Goal: Contribute content

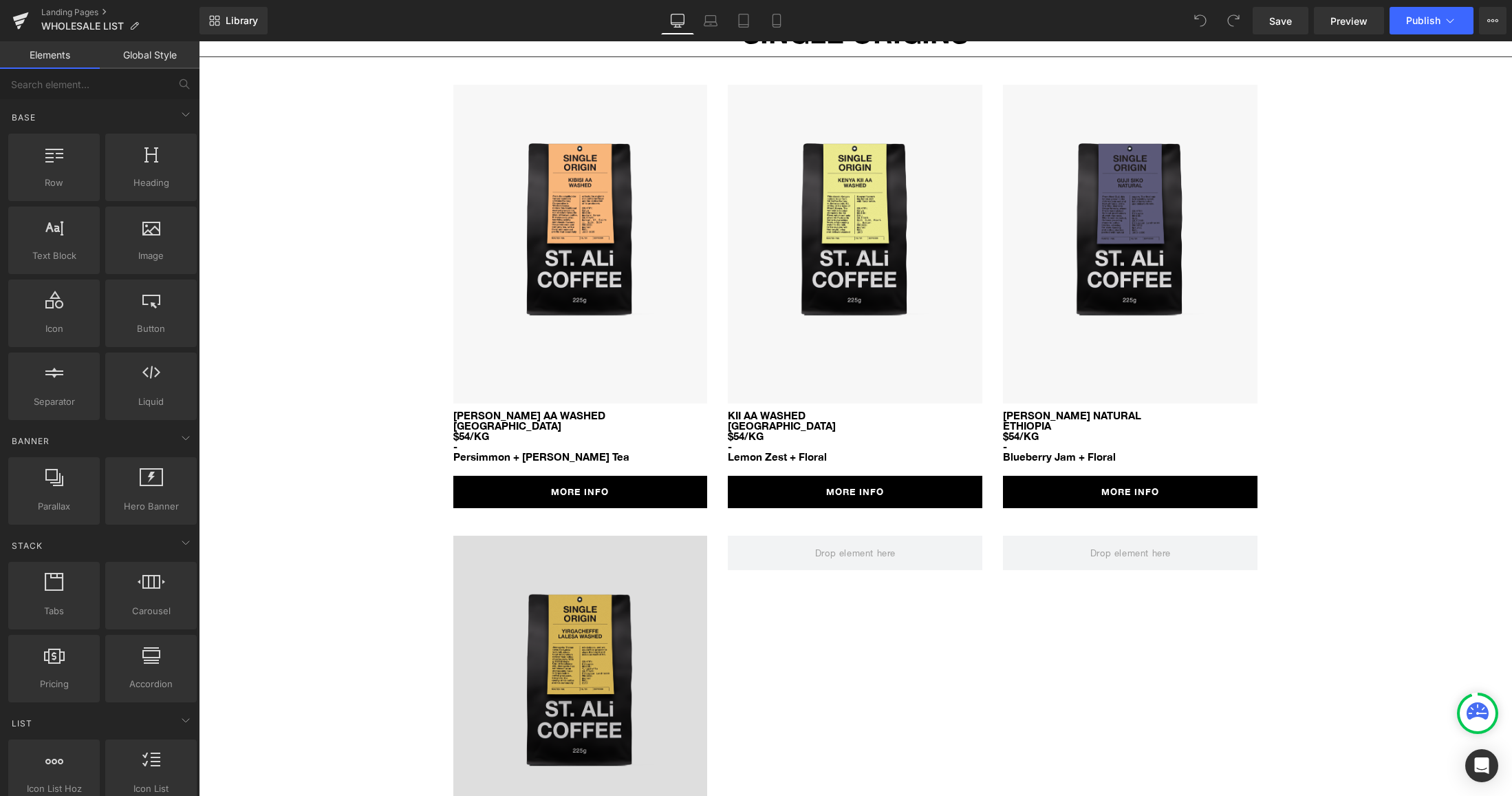
scroll to position [1294, 0]
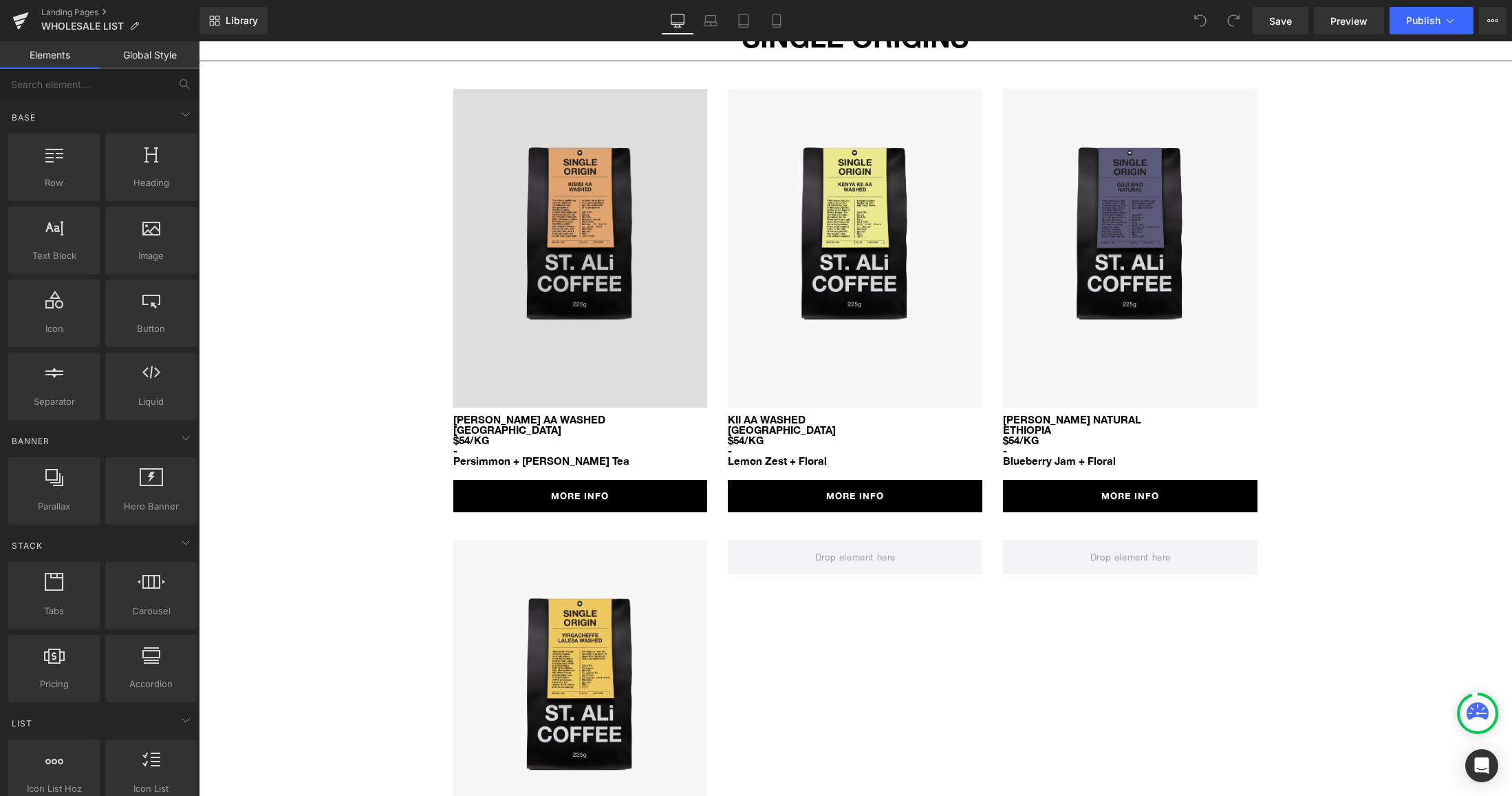
click at [631, 330] on img at bounding box center [580, 247] width 254 height 319
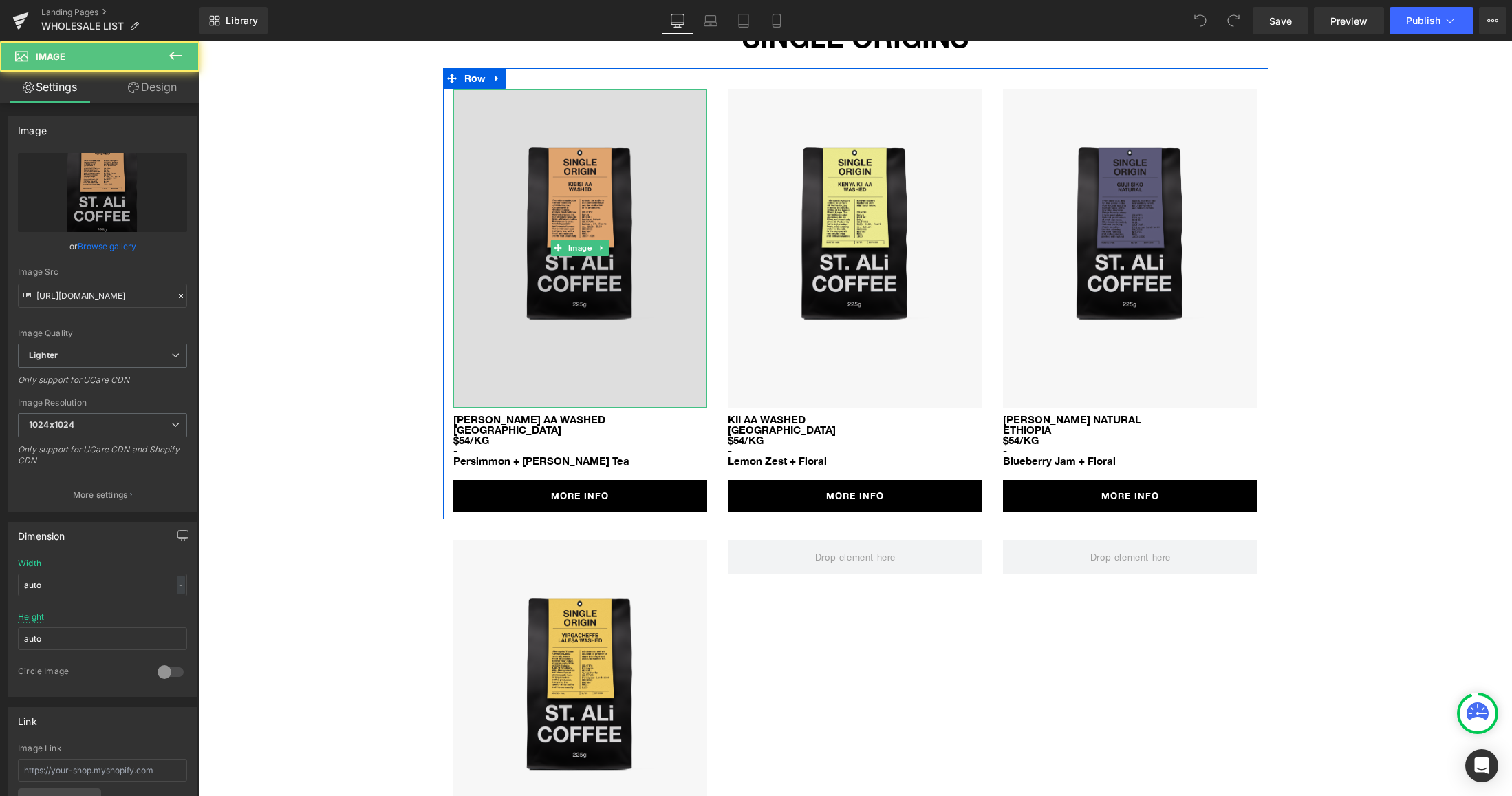
click at [518, 313] on img at bounding box center [580, 247] width 254 height 319
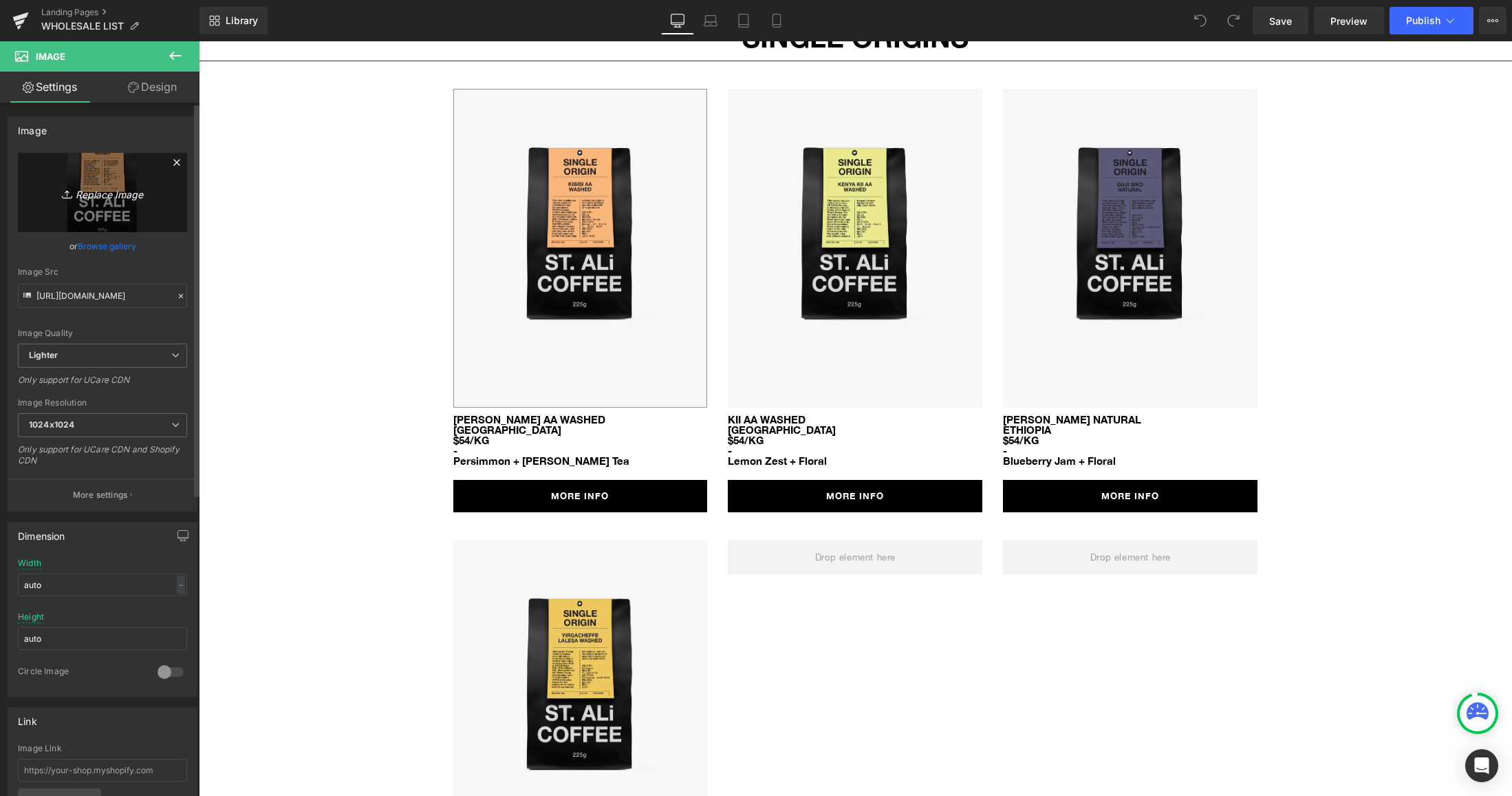
click at [65, 184] on icon "Replace Image" at bounding box center [102, 192] width 110 height 17
type input "C:\fakepath\sa-so-sonora-estate-obata-natural.png"
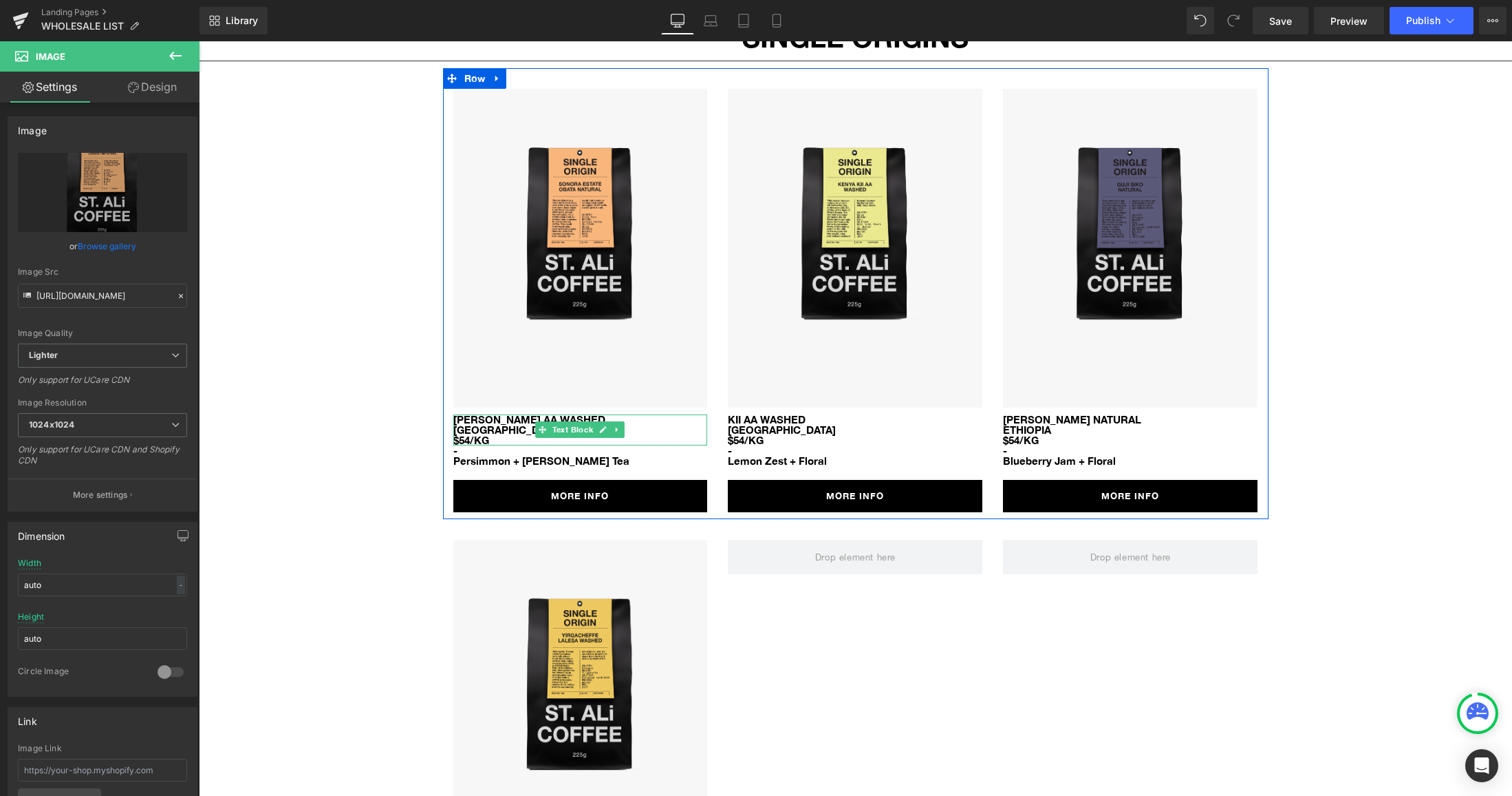
click at [482, 414] on p "[PERSON_NAME] AA WASHED" at bounding box center [580, 419] width 254 height 10
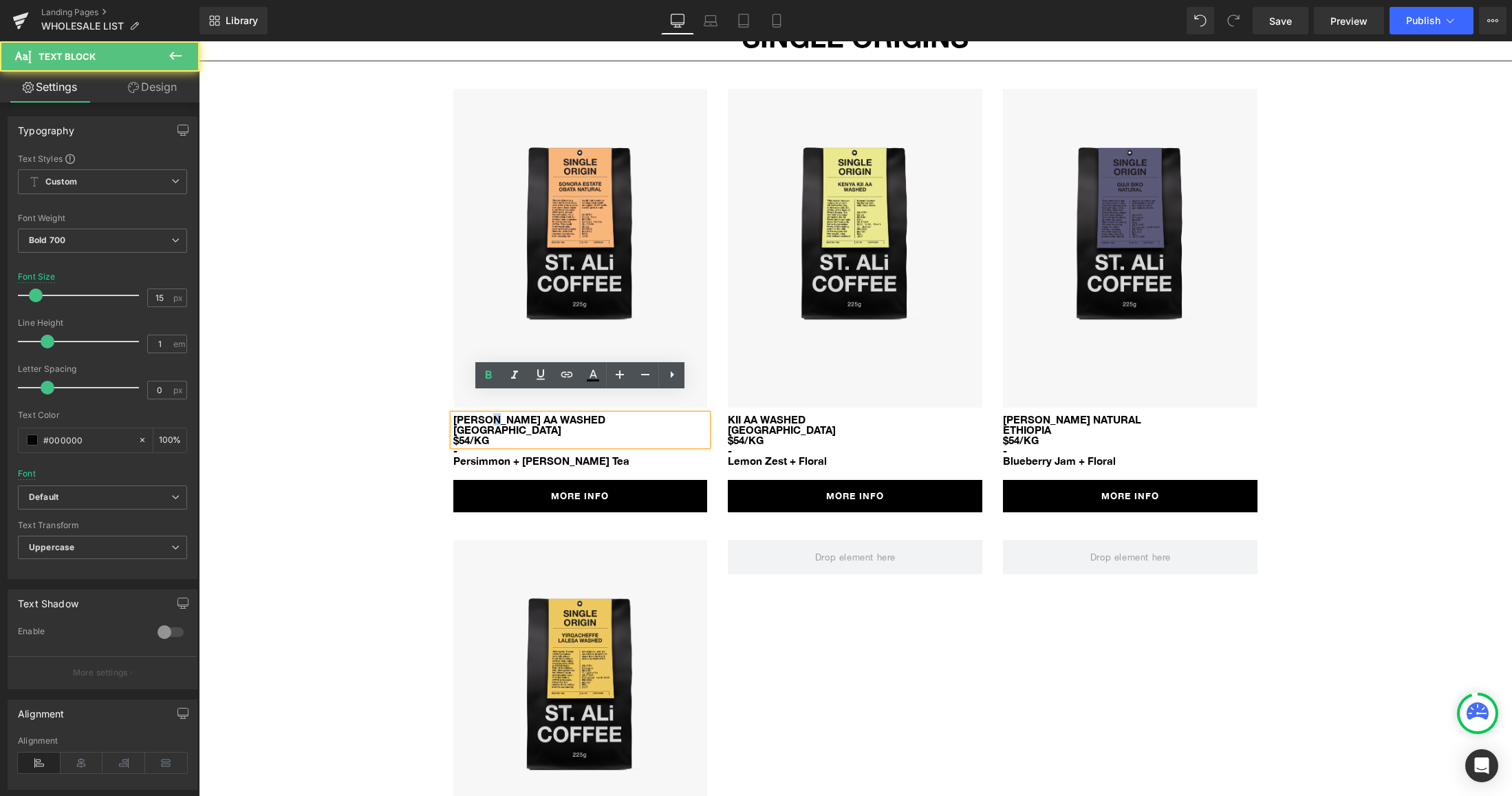
click at [482, 414] on p "[PERSON_NAME] AA WASHED" at bounding box center [580, 419] width 254 height 10
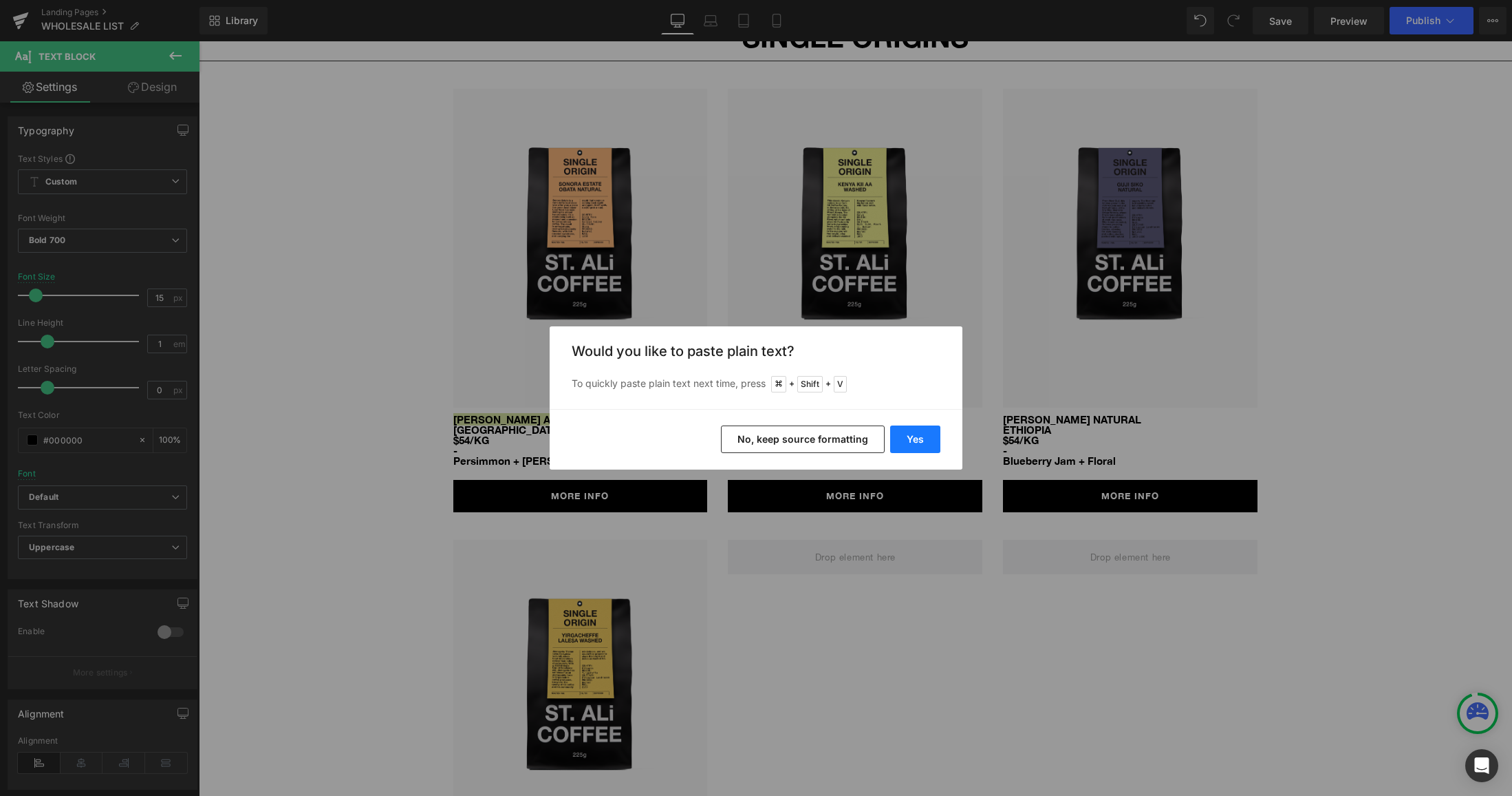
drag, startPoint x: 896, startPoint y: 442, endPoint x: 680, endPoint y: 401, distance: 219.9
click at [896, 442] on button "Yes" at bounding box center [915, 439] width 50 height 27
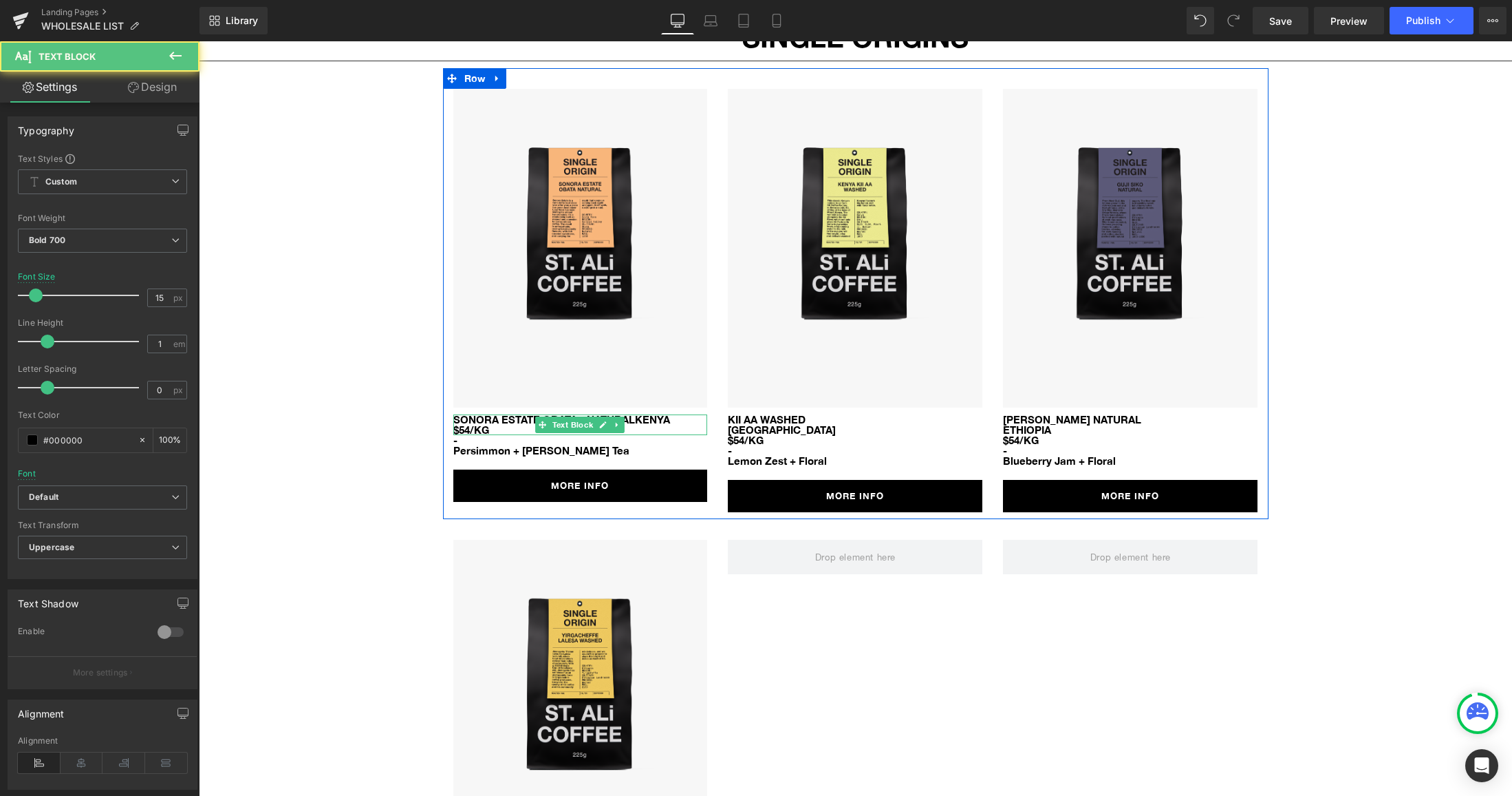
click at [631, 414] on p "Sonora Estate Obata - NaturalKENYA" at bounding box center [580, 419] width 254 height 10
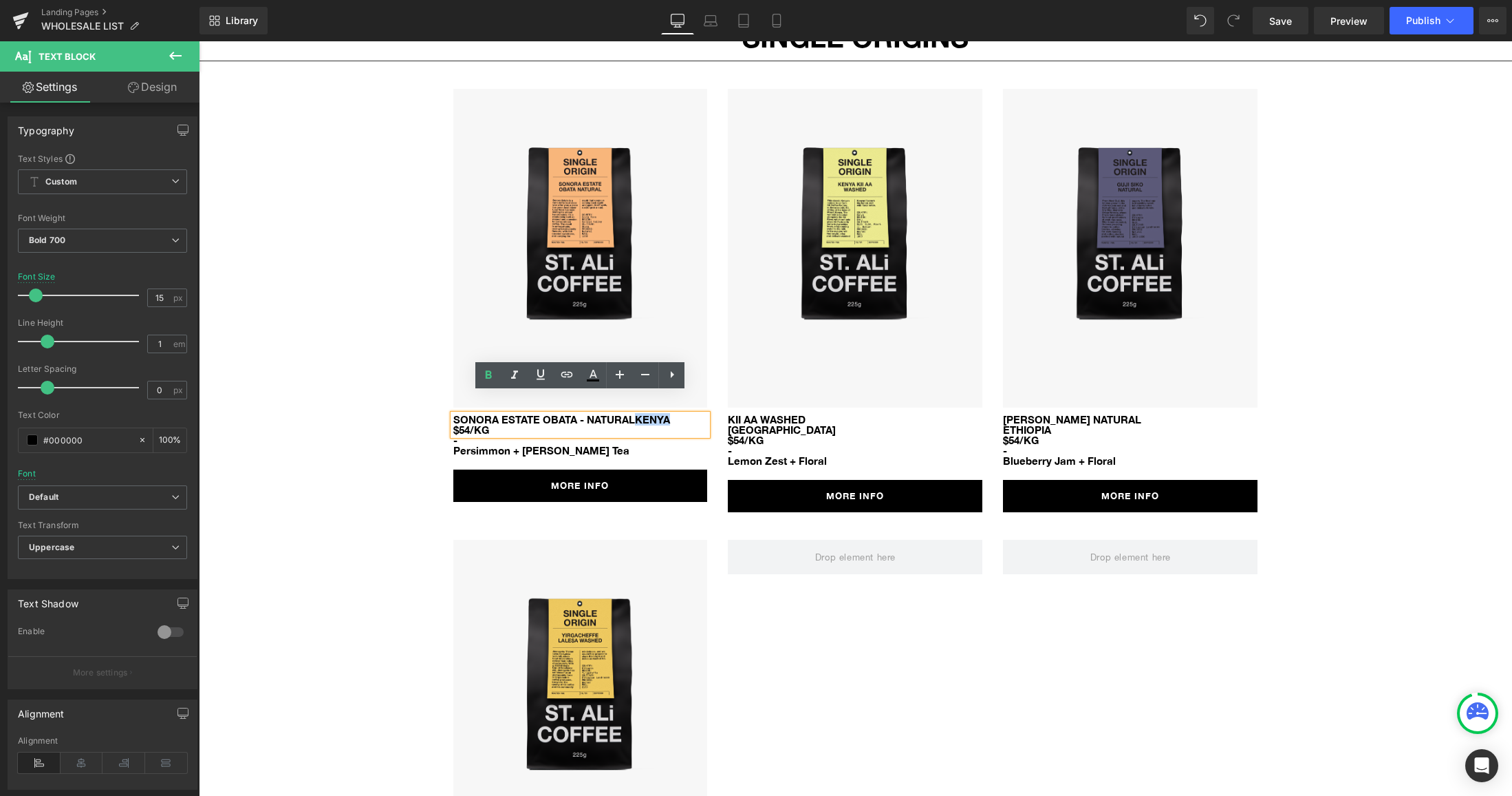
drag, startPoint x: 671, startPoint y: 402, endPoint x: 632, endPoint y: 402, distance: 39.0
click at [631, 414] on p "Sonora Estate Obata - NaturalKENYA" at bounding box center [580, 419] width 254 height 10
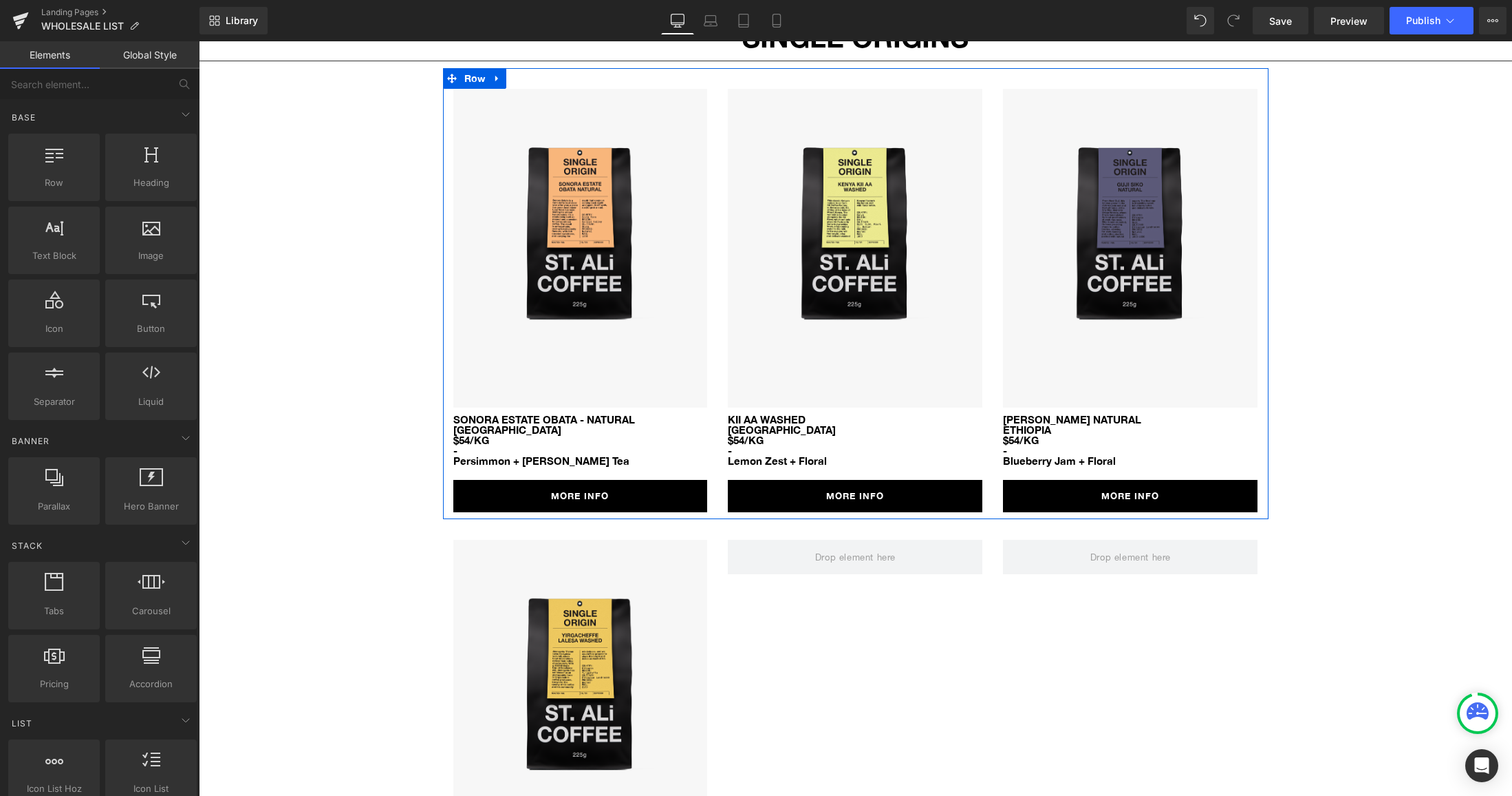
click at [199, 42] on div at bounding box center [199, 42] width 0 height 0
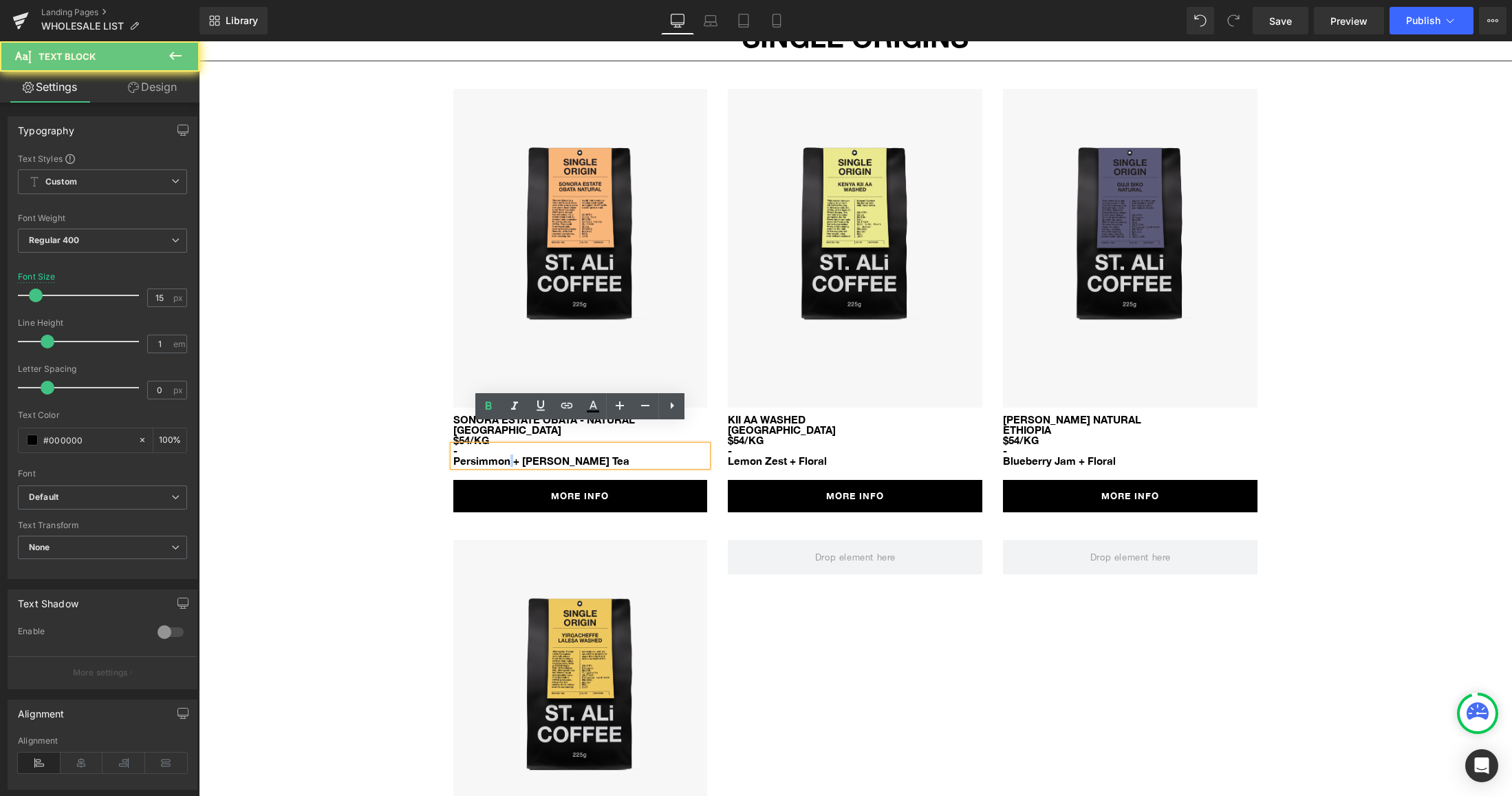
click at [510, 454] on font "Persimmon + [PERSON_NAME] Tea" at bounding box center [541, 460] width 176 height 13
paste div
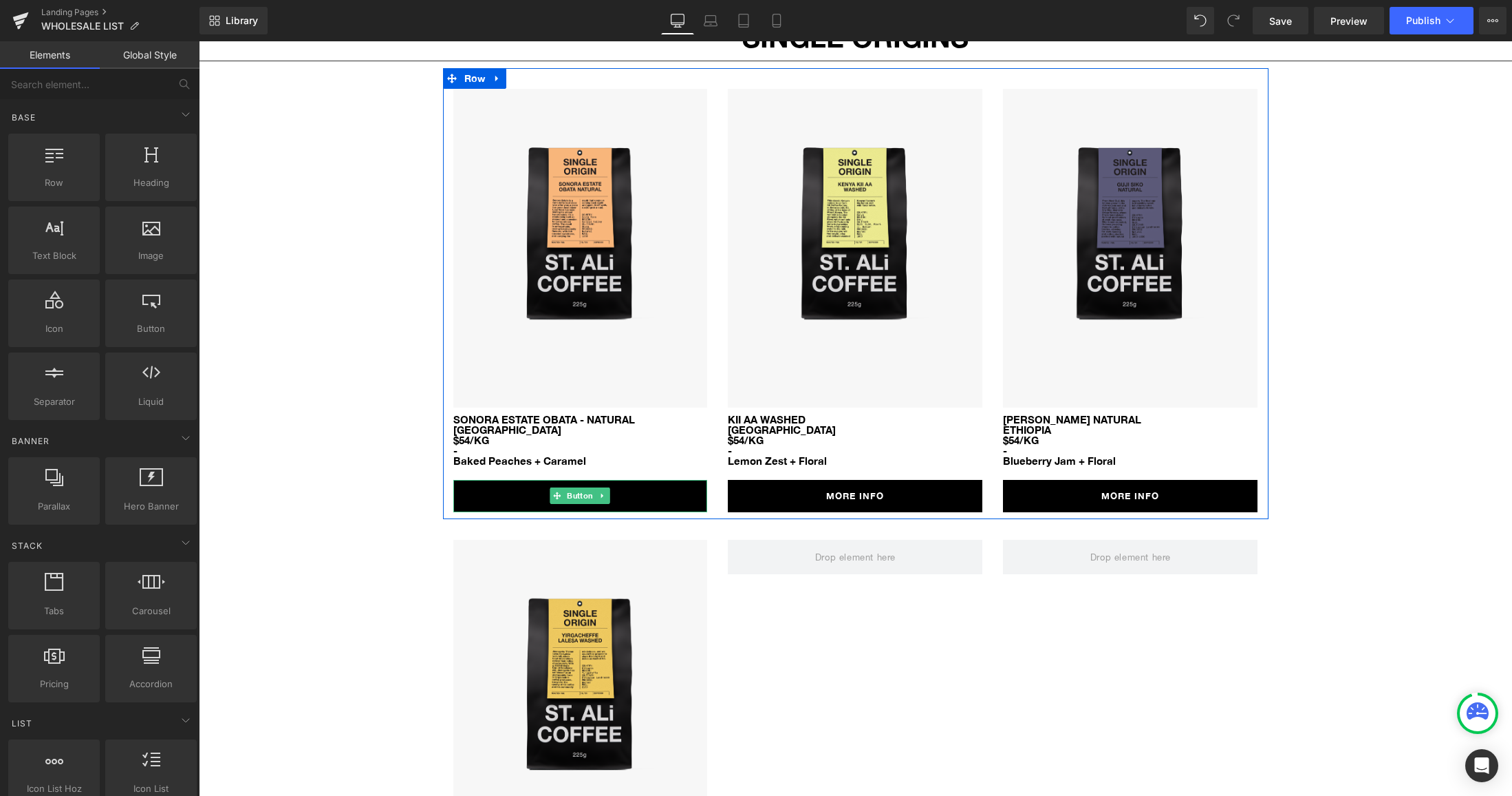
click at [617, 480] on link "MORE INFO" at bounding box center [580, 496] width 254 height 32
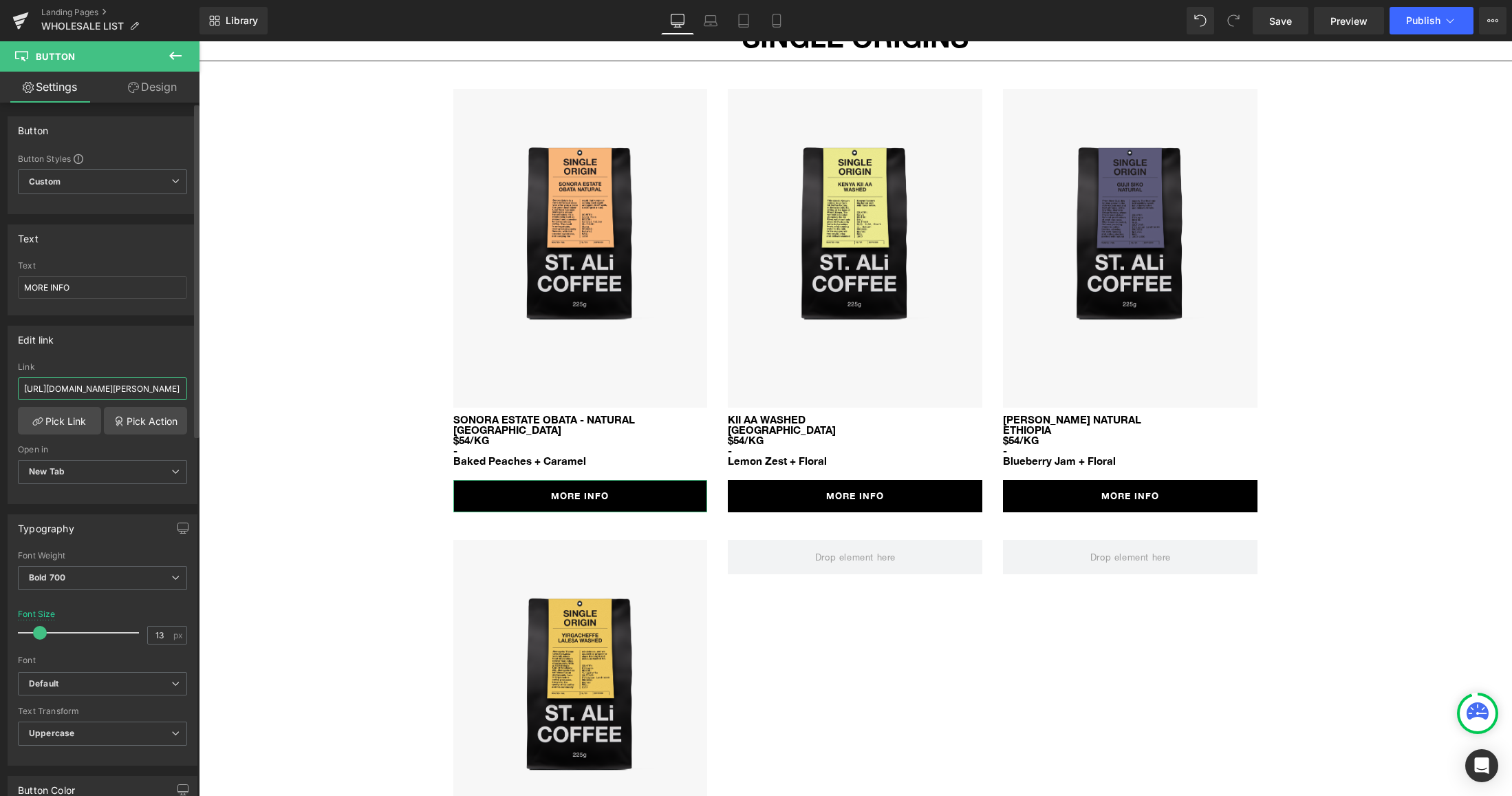
click at [81, 392] on input "[URL][DOMAIN_NAME][PERSON_NAME]" at bounding box center [102, 389] width 169 height 23
type input "[URL][DOMAIN_NAME]"
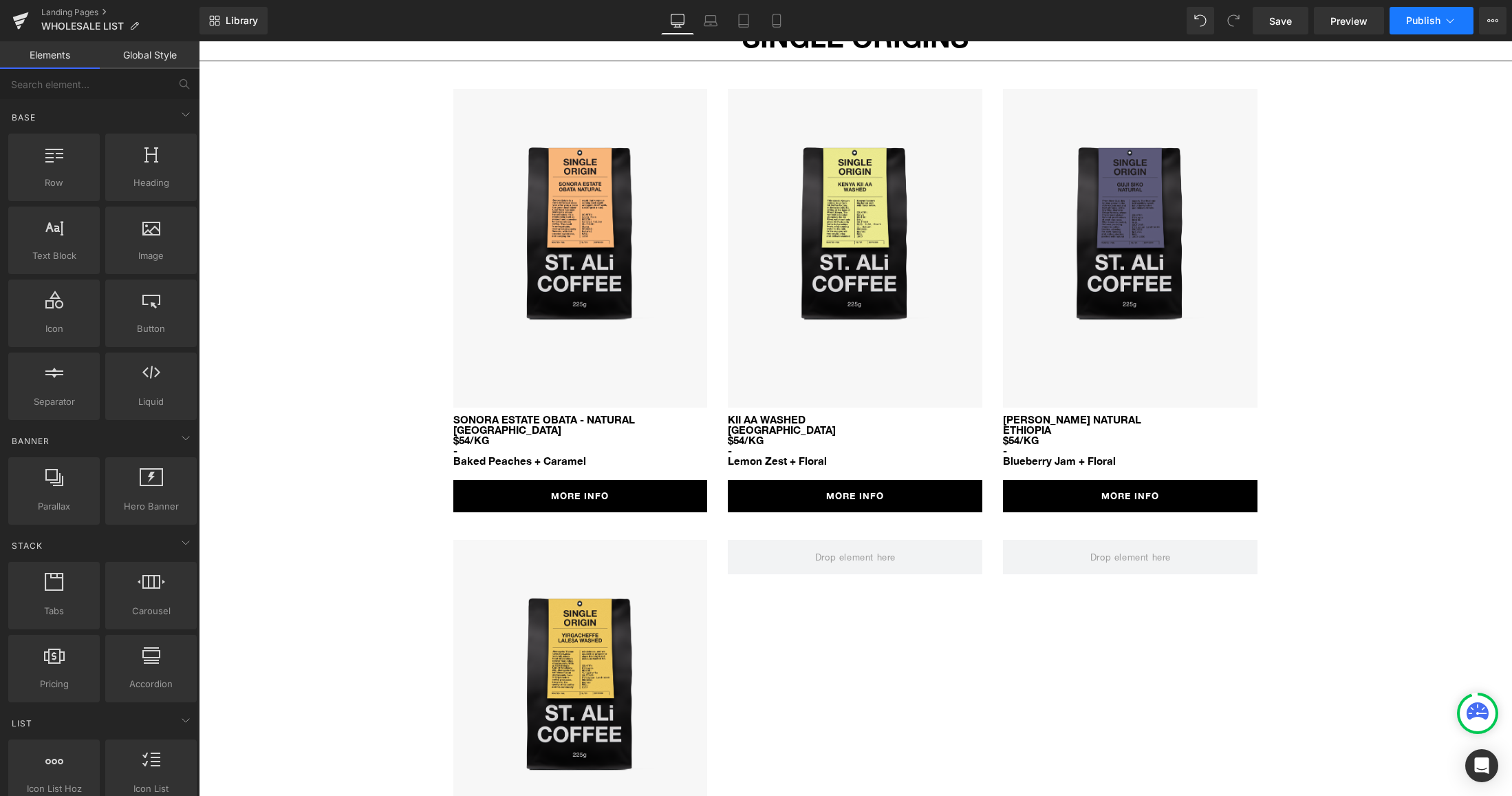
click at [1429, 24] on span "Publish" at bounding box center [1423, 20] width 34 height 11
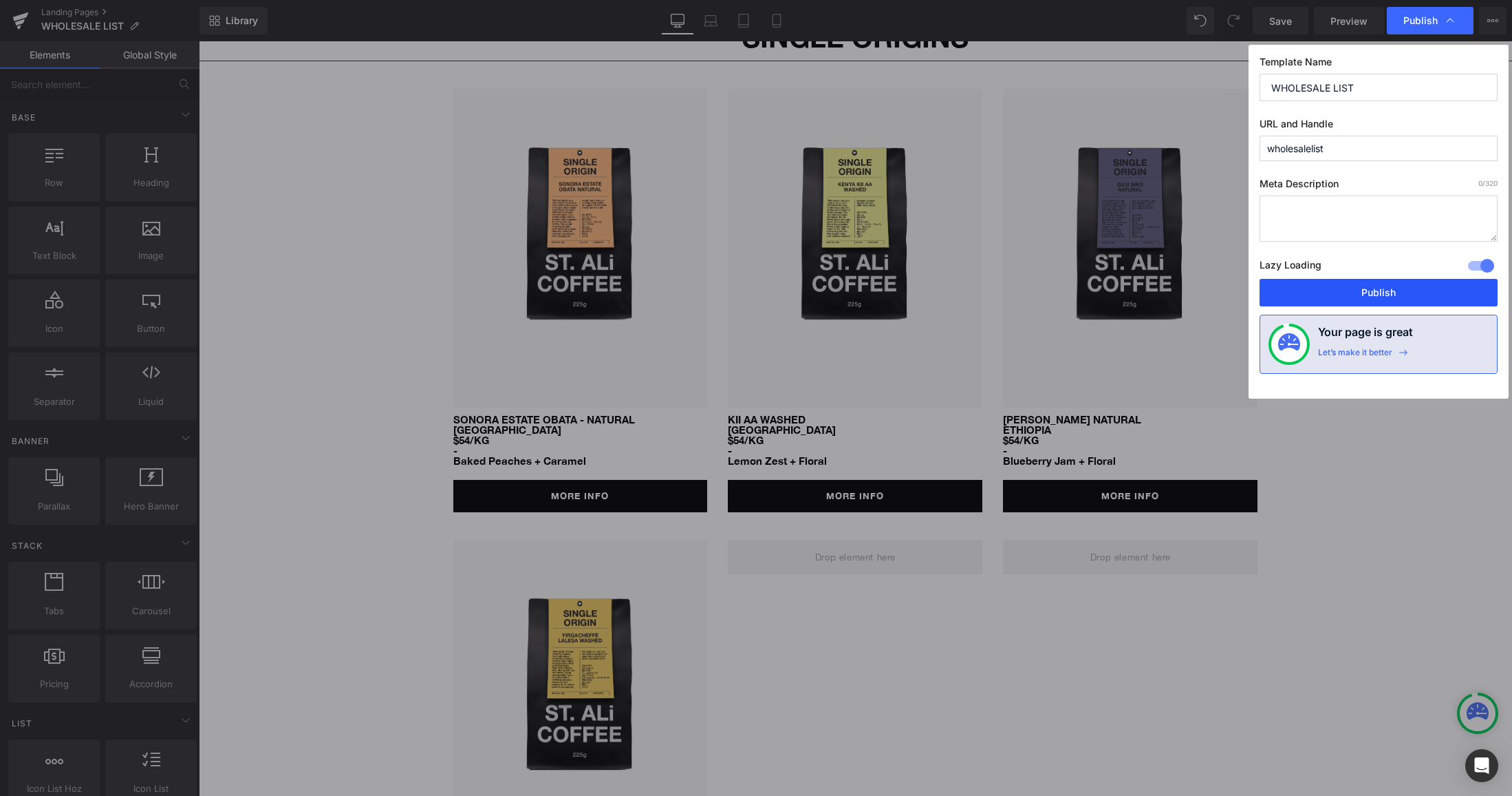
click at [1395, 296] on button "Publish" at bounding box center [1379, 293] width 238 height 27
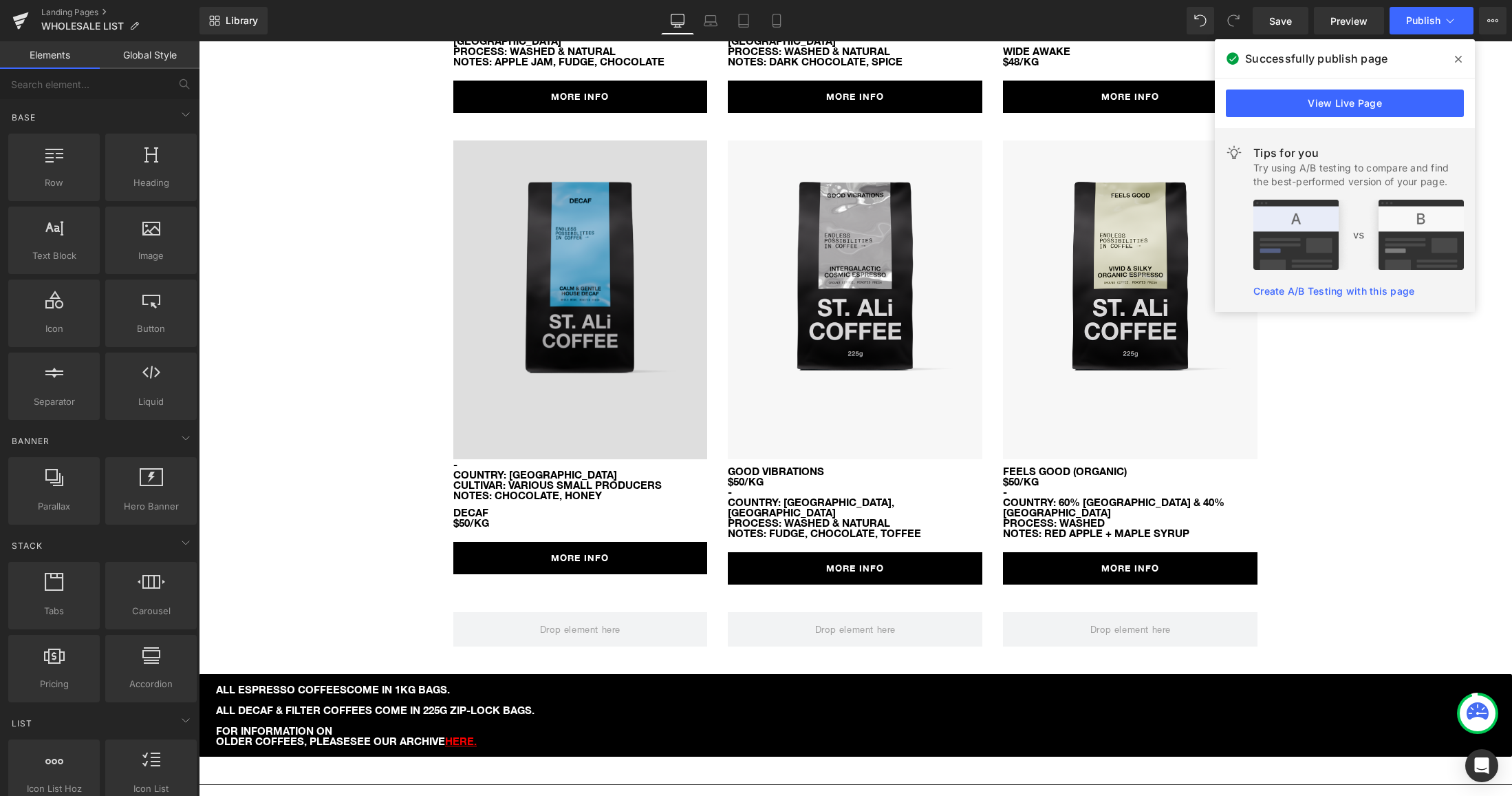
scroll to position [527, 0]
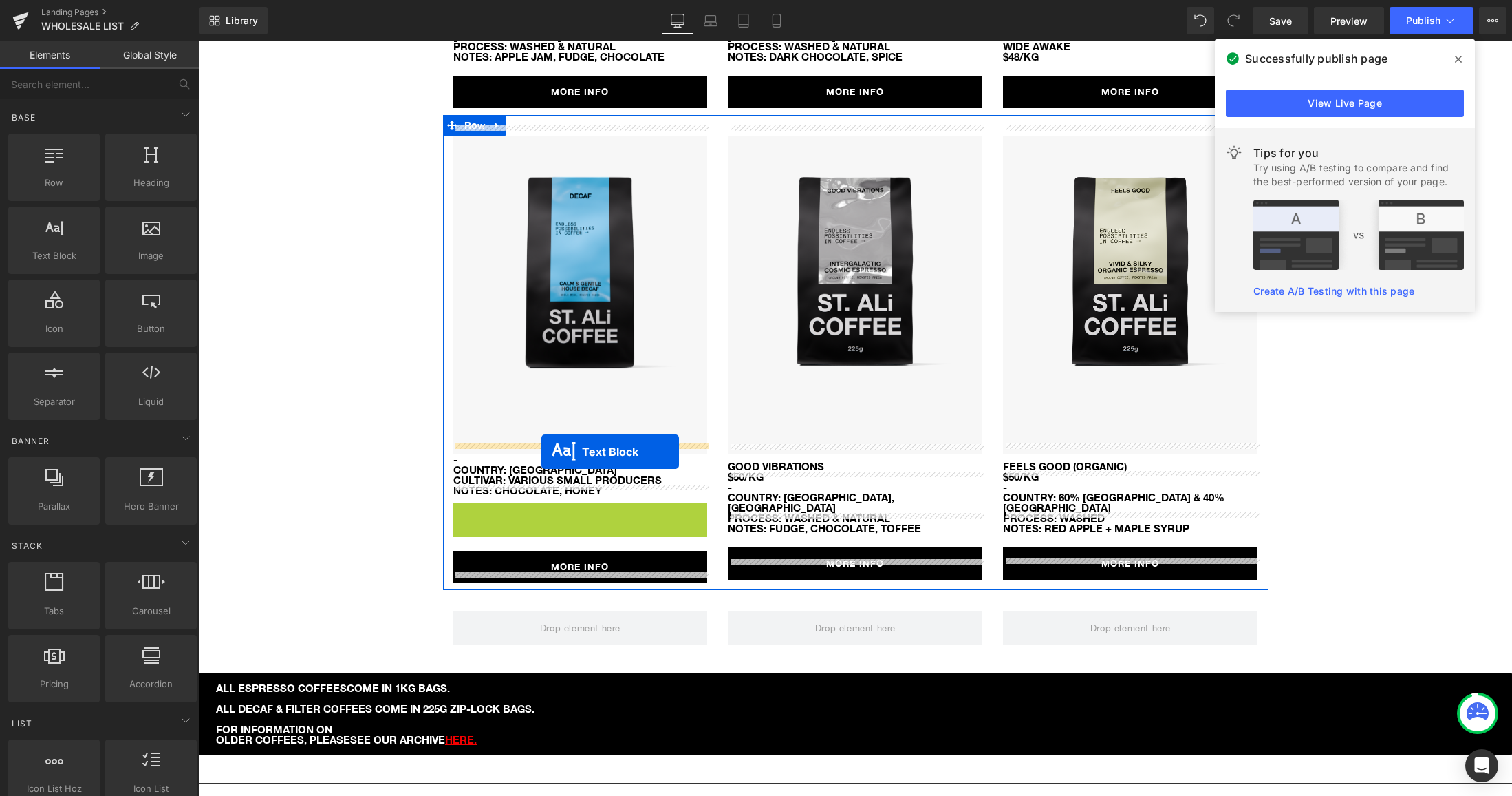
drag, startPoint x: 546, startPoint y: 504, endPoint x: 541, endPoint y: 452, distance: 52.2
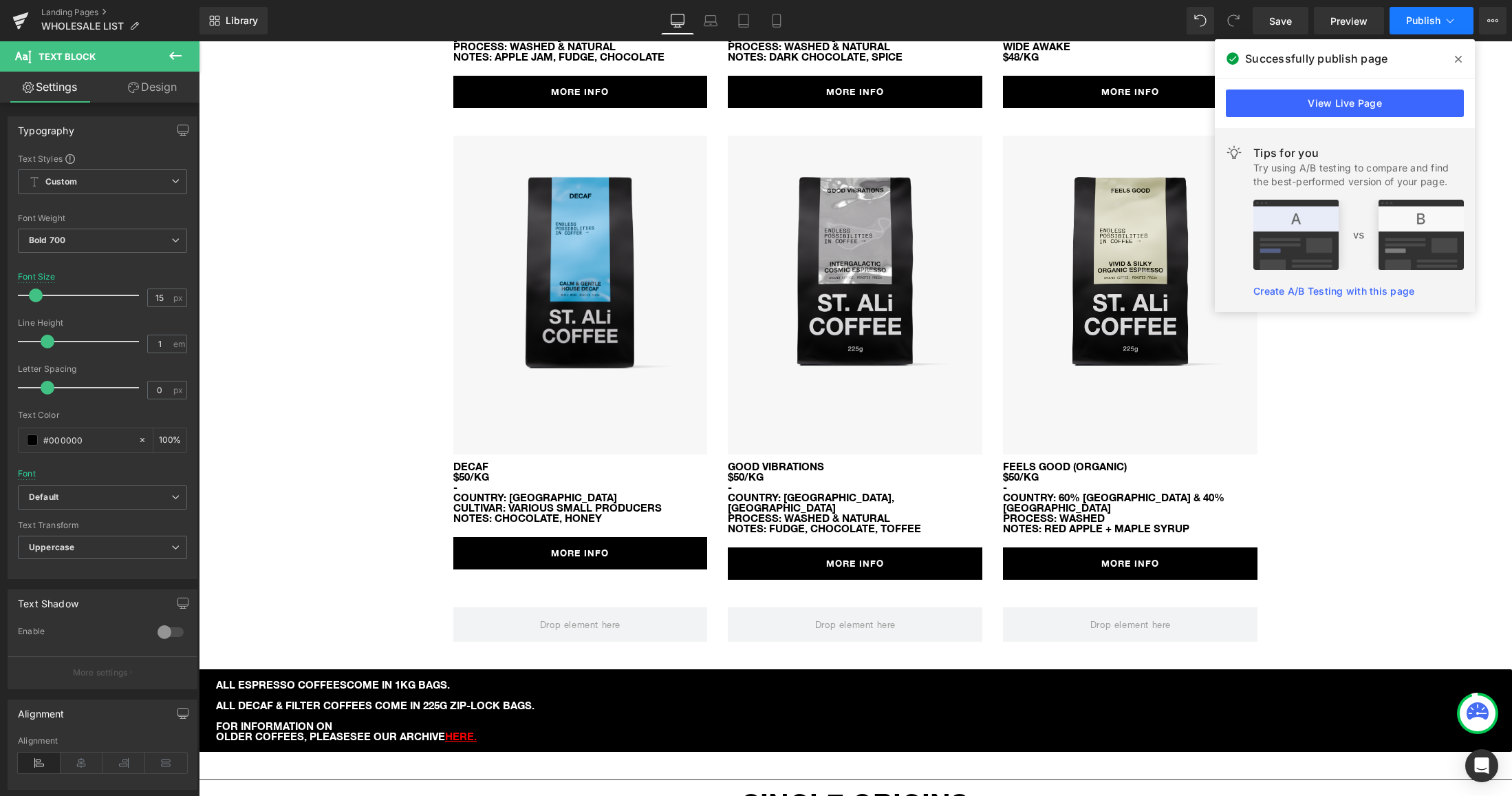
click at [1419, 24] on span "Publish" at bounding box center [1423, 20] width 34 height 11
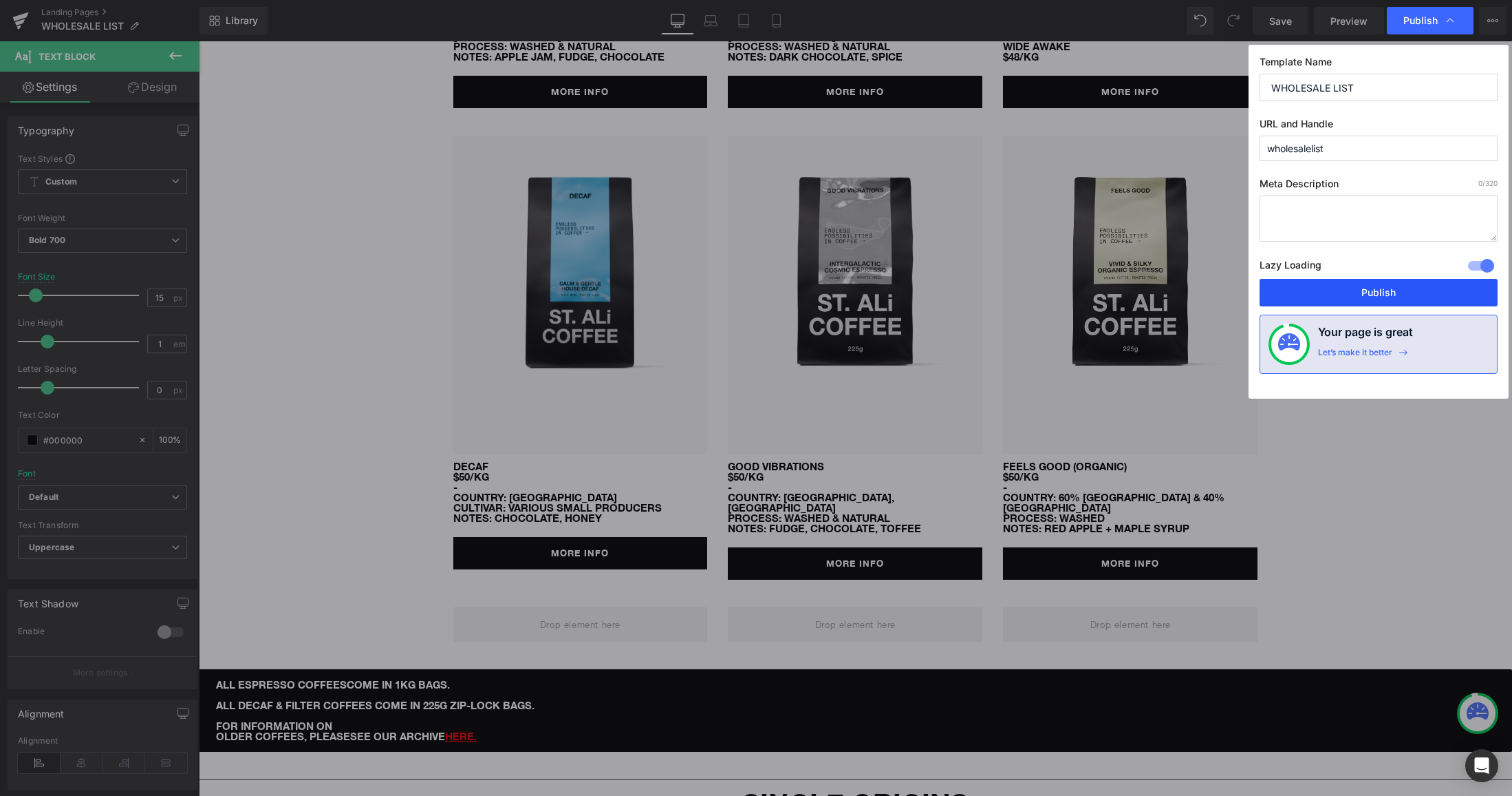
click at [1357, 290] on button "Publish" at bounding box center [1379, 293] width 238 height 27
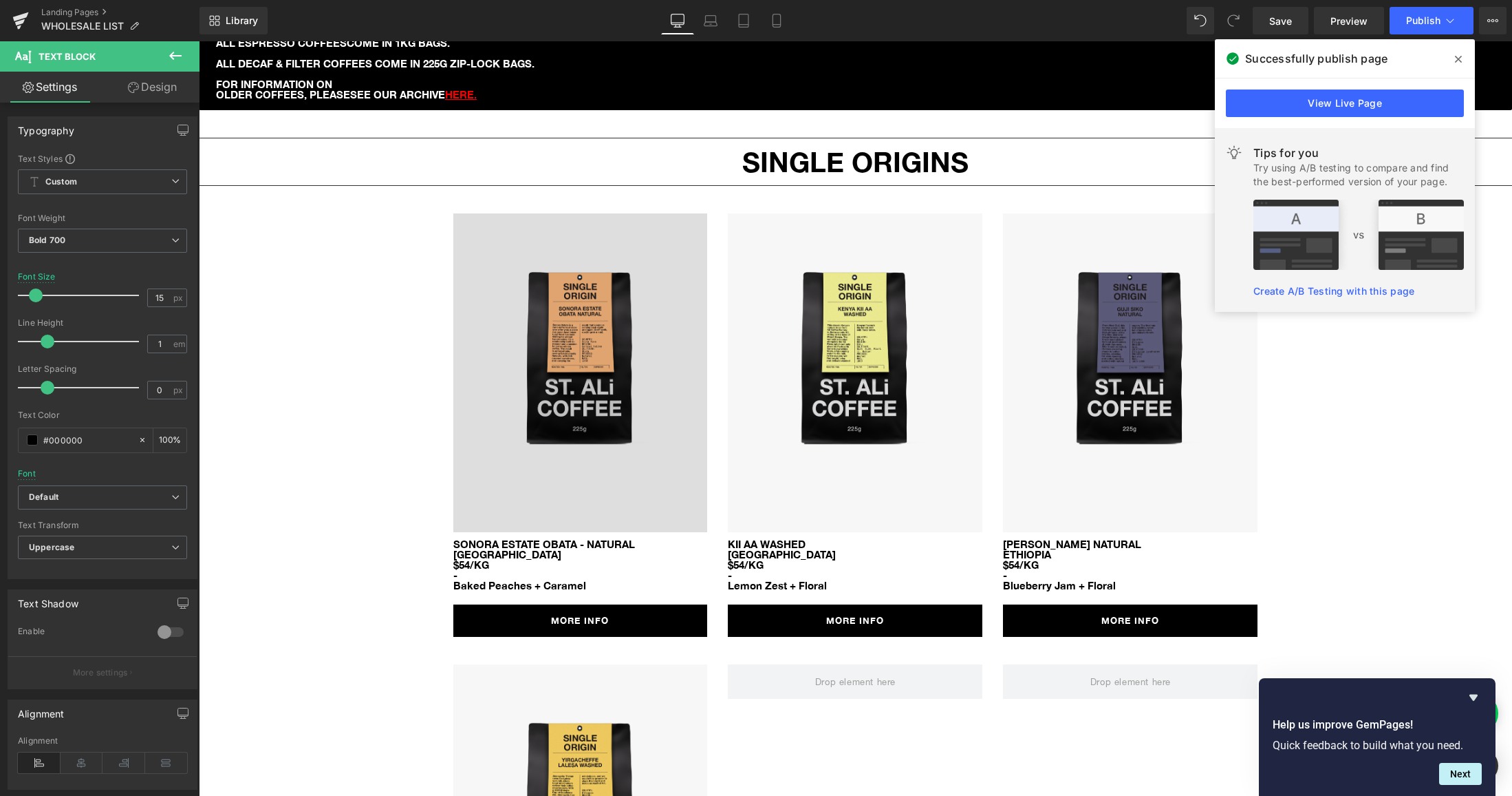
scroll to position [1171, 0]
